Goal: Navigation & Orientation: Find specific page/section

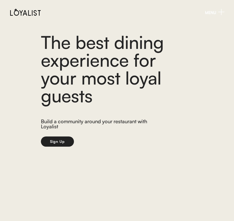
click at [215, 15] on div "MENU" at bounding box center [215, 12] width 20 height 8
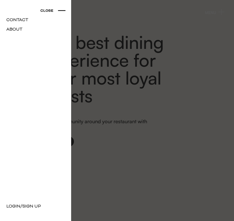
click at [40, 10] on div "CLOSE CONTACT ABOUT" at bounding box center [35, 36] width 71 height 73
click at [54, 12] on div "CLOSE" at bounding box center [52, 10] width 25 height 5
click at [105, 132] on div at bounding box center [117, 110] width 234 height 221
